Goal: Transaction & Acquisition: Book appointment/travel/reservation

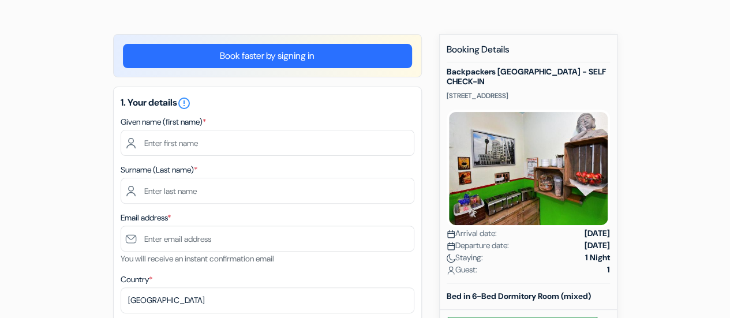
scroll to position [72, 0]
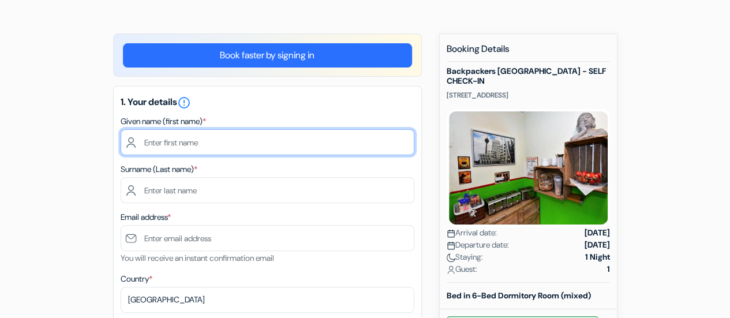
click at [307, 142] on input "text" at bounding box center [268, 142] width 294 height 26
type input "[PERSON_NAME]"
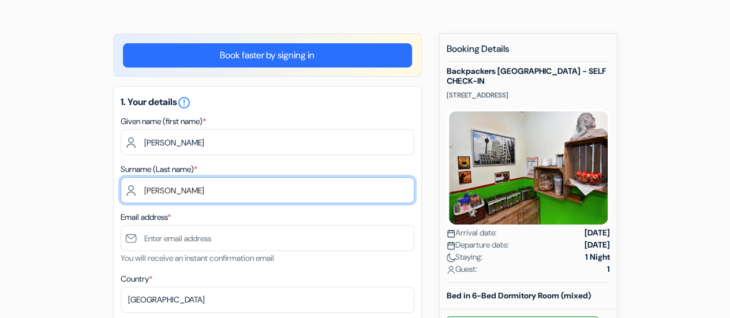
type input "[PERSON_NAME]"
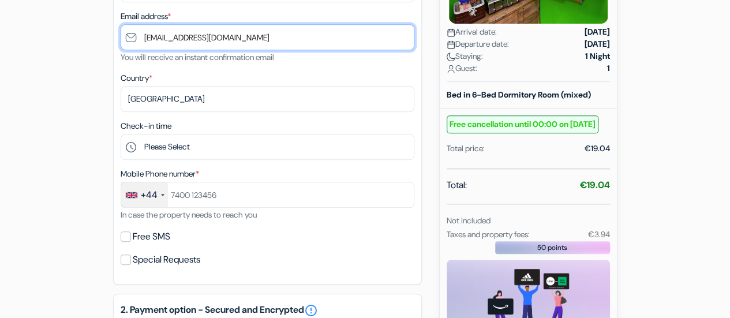
scroll to position [275, 0]
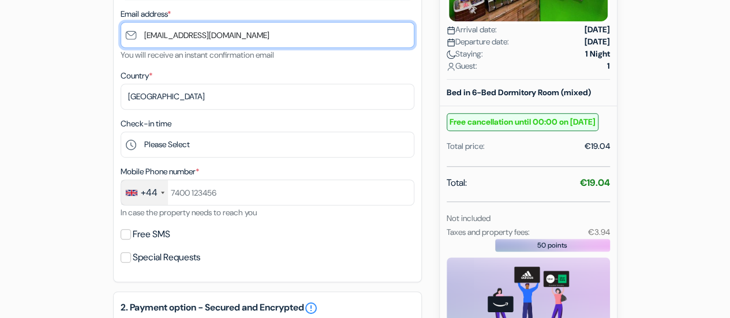
type input "[EMAIL_ADDRESS][DOMAIN_NAME]"
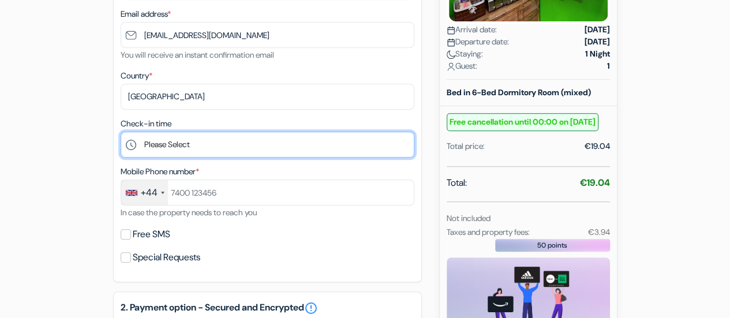
click at [307, 142] on select "Please Select 14:00 15:00 16:00 17:00 18:00 19:00 20:00 21:00 22:00 23:00" at bounding box center [268, 144] width 294 height 26
select select "18"
click at [121, 133] on select "Please Select 14:00 15:00 16:00 17:00 18:00 19:00 20:00 21:00 22:00 23:00" at bounding box center [268, 144] width 294 height 26
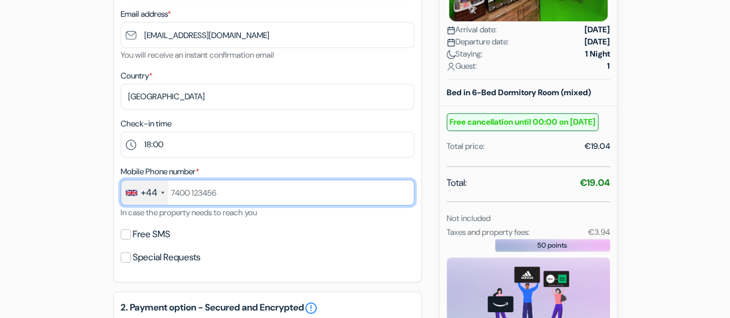
click at [254, 200] on input "text" at bounding box center [268, 192] width 294 height 26
type input "7771494503"
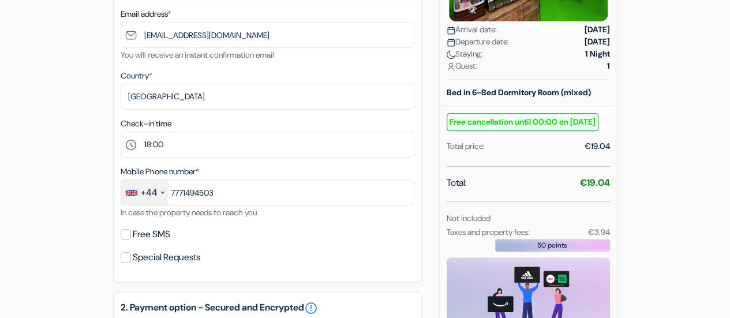
click at [42, 236] on div "add_box Backpackers [GEOGRAPHIC_DATA] - SELF CHECK-IN [STREET_ADDRESS] Property…" at bounding box center [364, 231] width 657 height 802
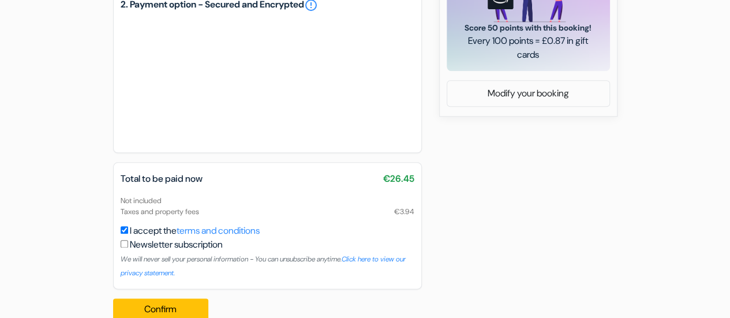
scroll to position [480, 0]
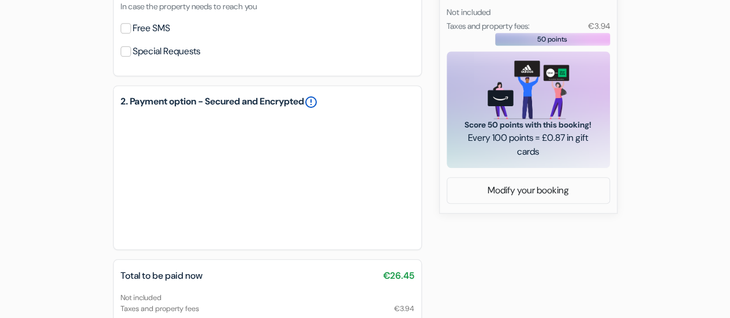
click at [318, 104] on link "error_outline" at bounding box center [311, 102] width 14 height 14
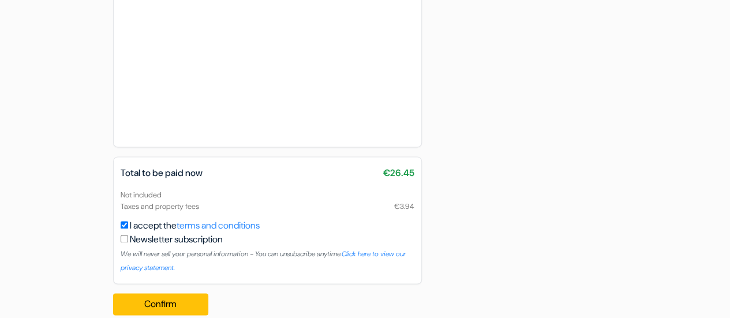
scroll to position [777, 0]
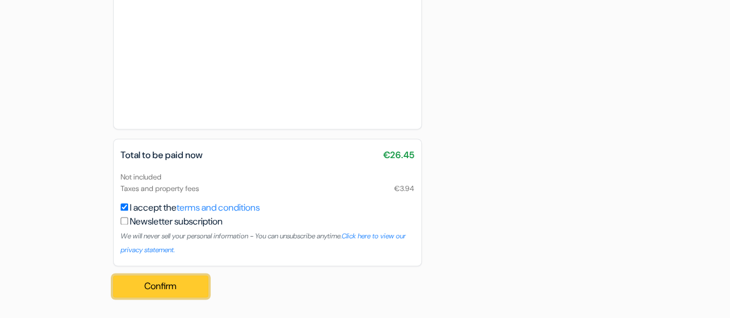
click at [133, 279] on button "Confirm Loading..." at bounding box center [161, 286] width 96 height 22
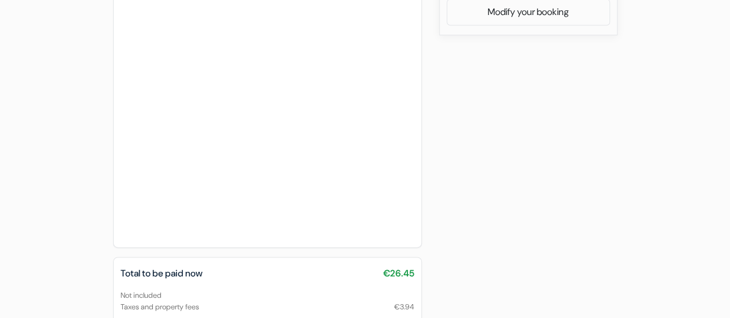
scroll to position [464, 0]
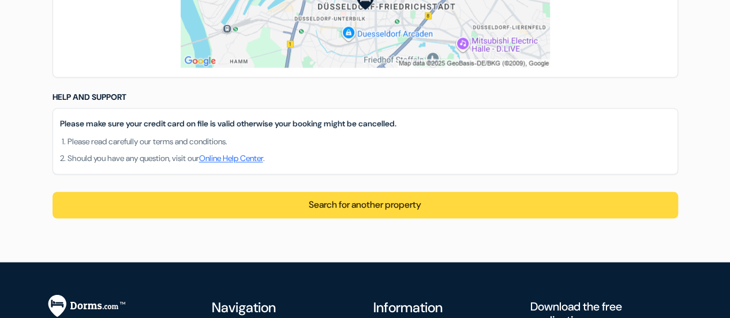
scroll to position [927, 0]
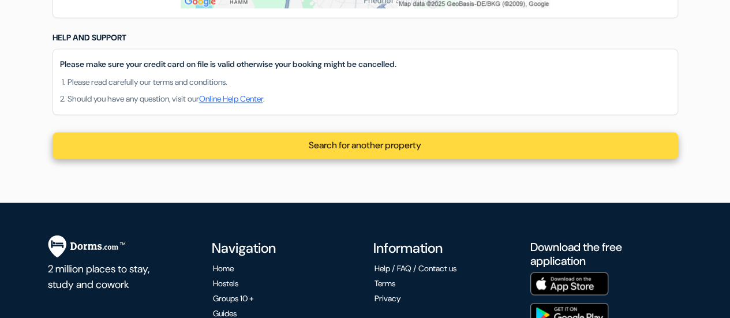
click at [339, 159] on div "Search for another property" at bounding box center [364, 145] width 625 height 27
